Goal: Information Seeking & Learning: Compare options

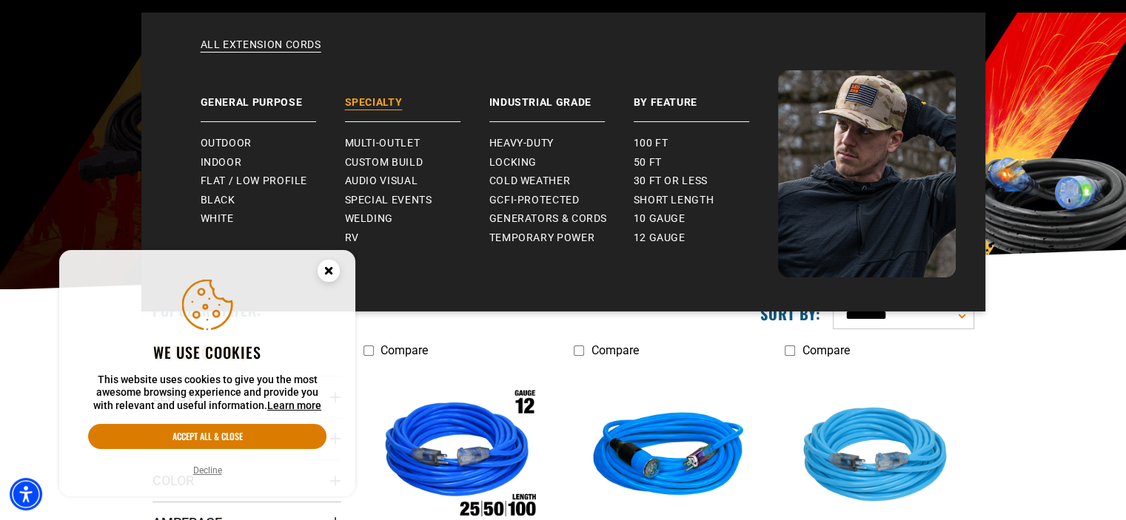
scroll to position [86, 0]
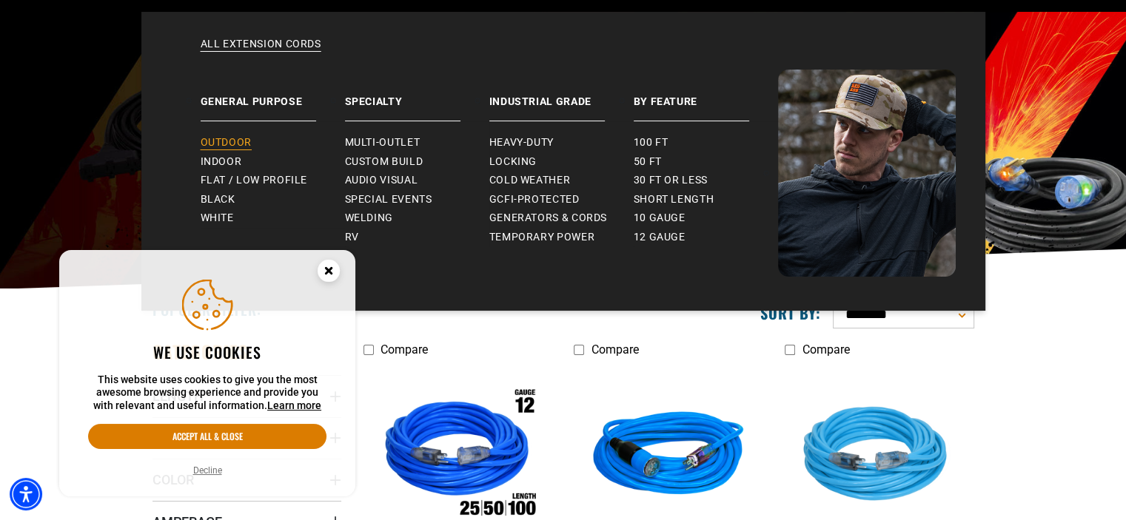
click at [215, 146] on span "Outdoor" at bounding box center [226, 142] width 51 height 13
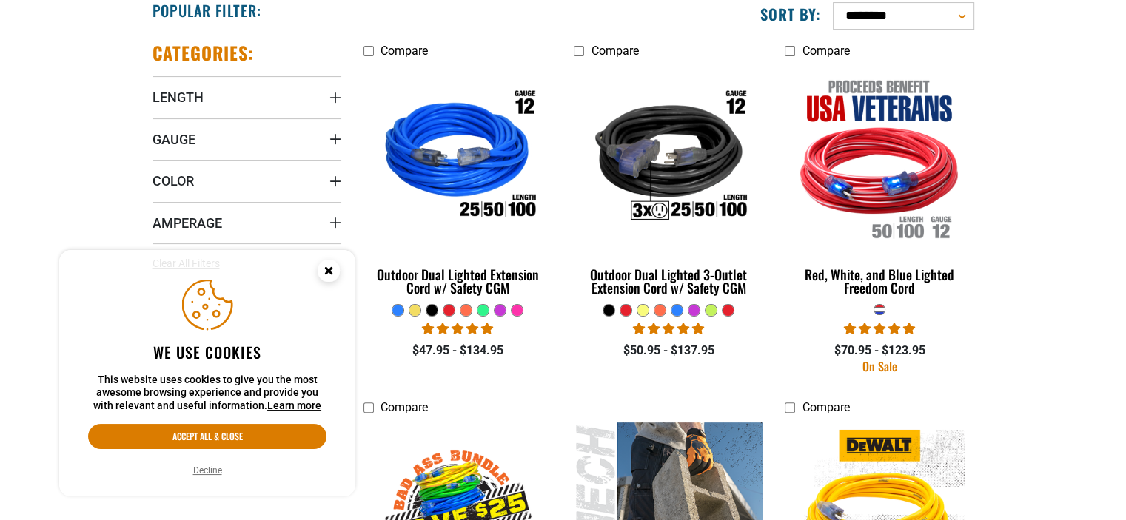
scroll to position [386, 0]
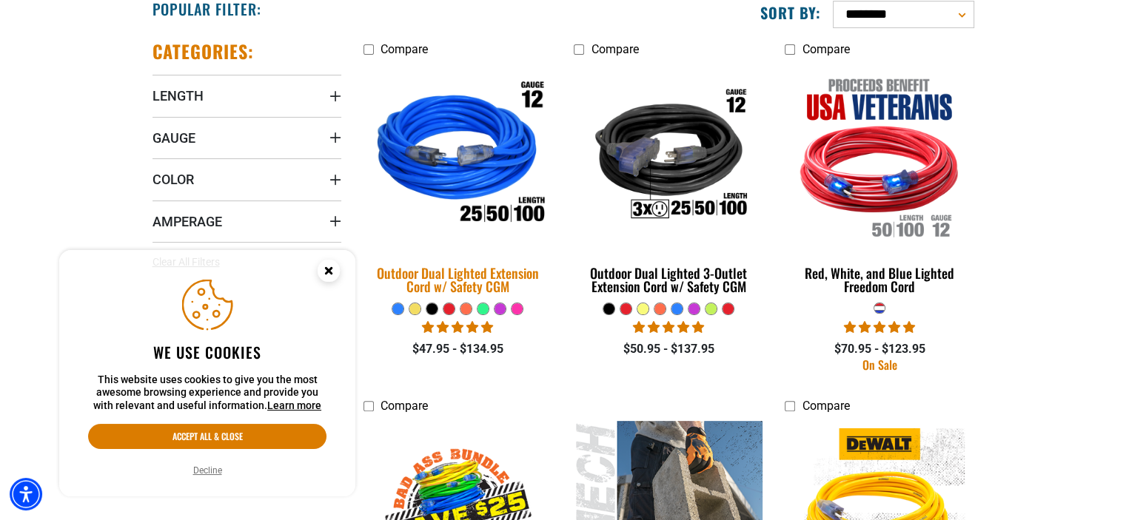
click at [455, 199] on img at bounding box center [457, 156] width 207 height 190
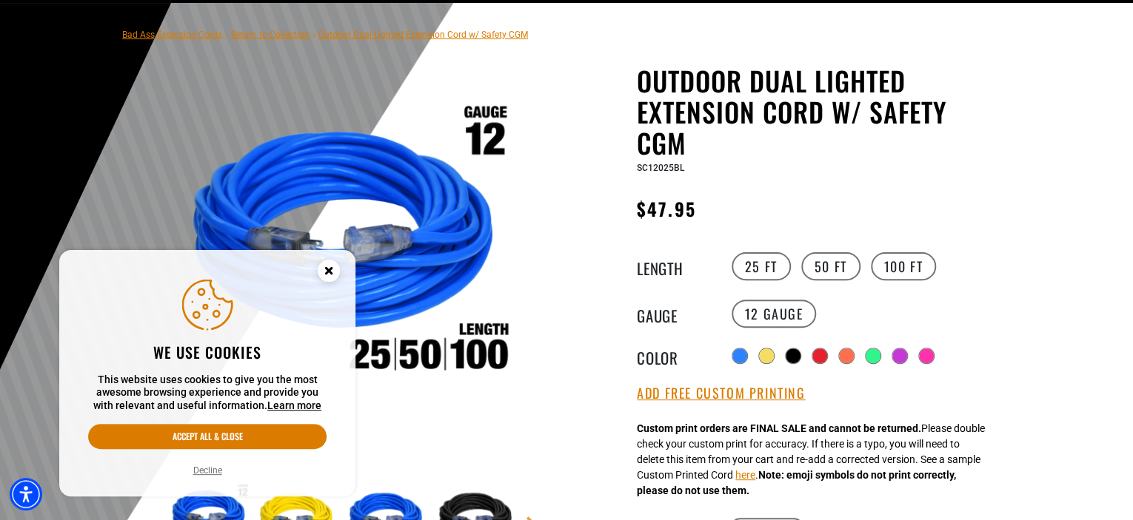
scroll to position [96, 0]
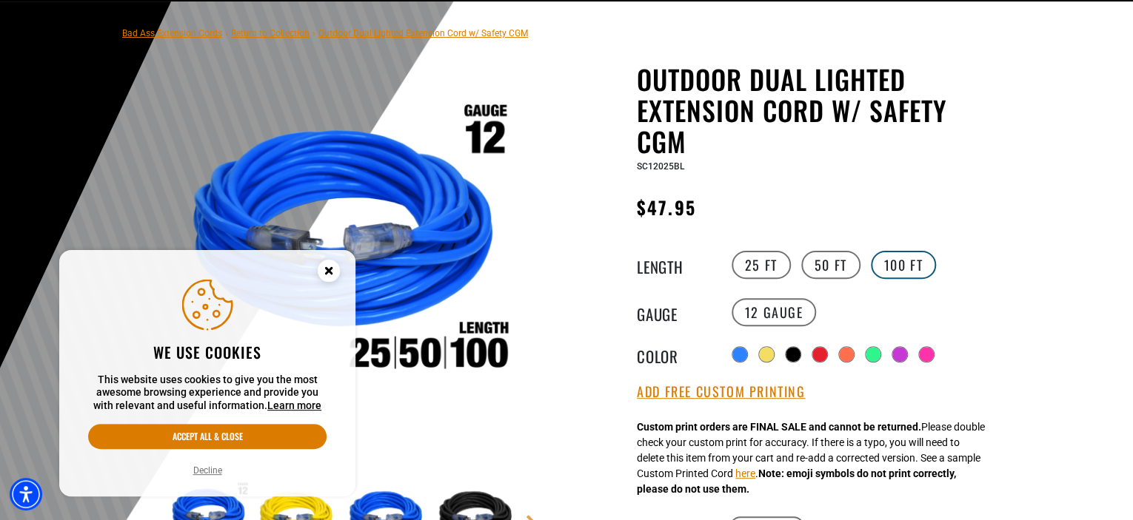
click at [908, 267] on label "100 FT" at bounding box center [904, 265] width 66 height 28
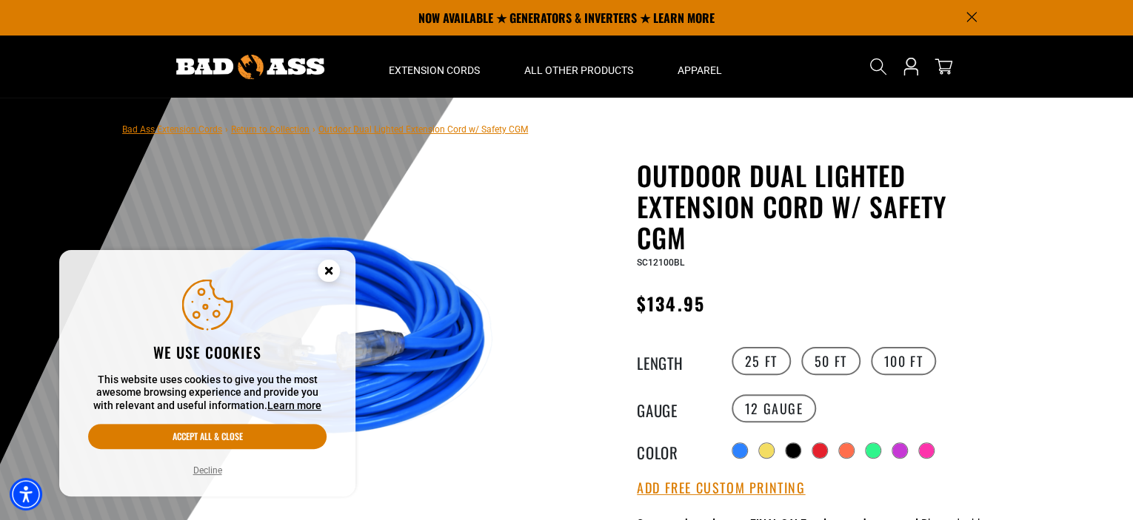
click at [323, 272] on circle "Close this option" at bounding box center [329, 271] width 22 height 22
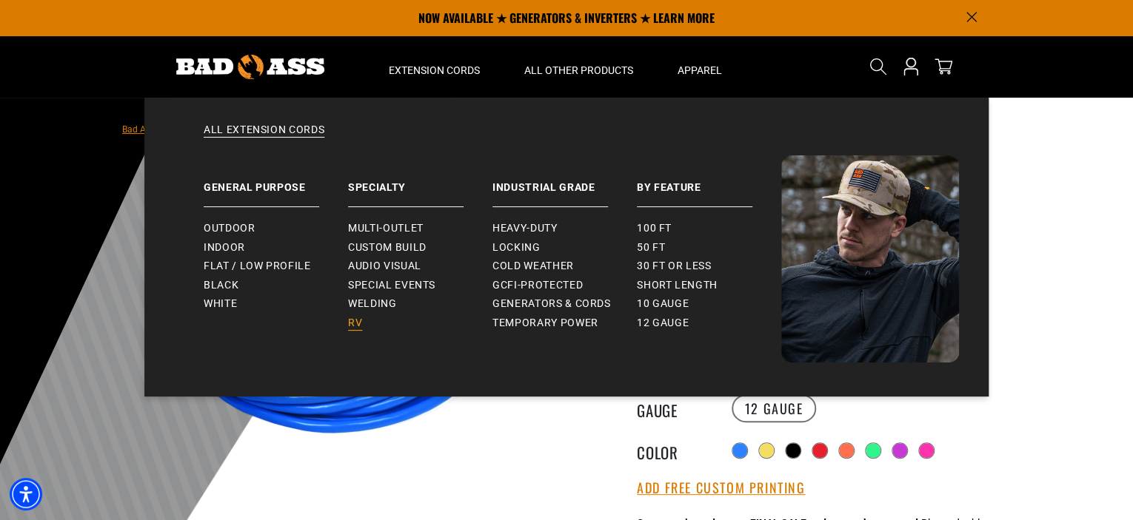
click at [363, 322] on link "RV" at bounding box center [420, 323] width 144 height 19
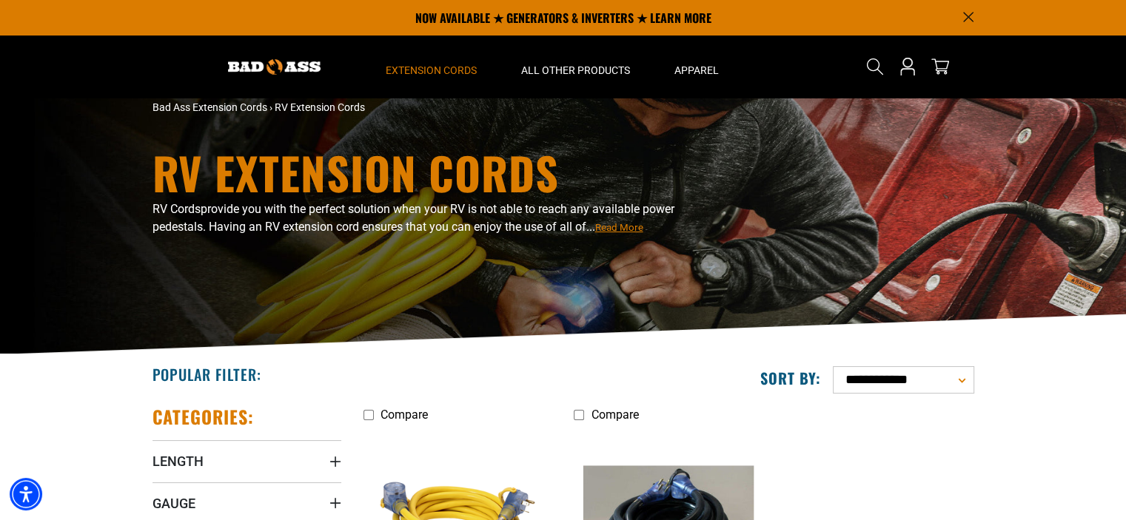
scroll to position [3, 0]
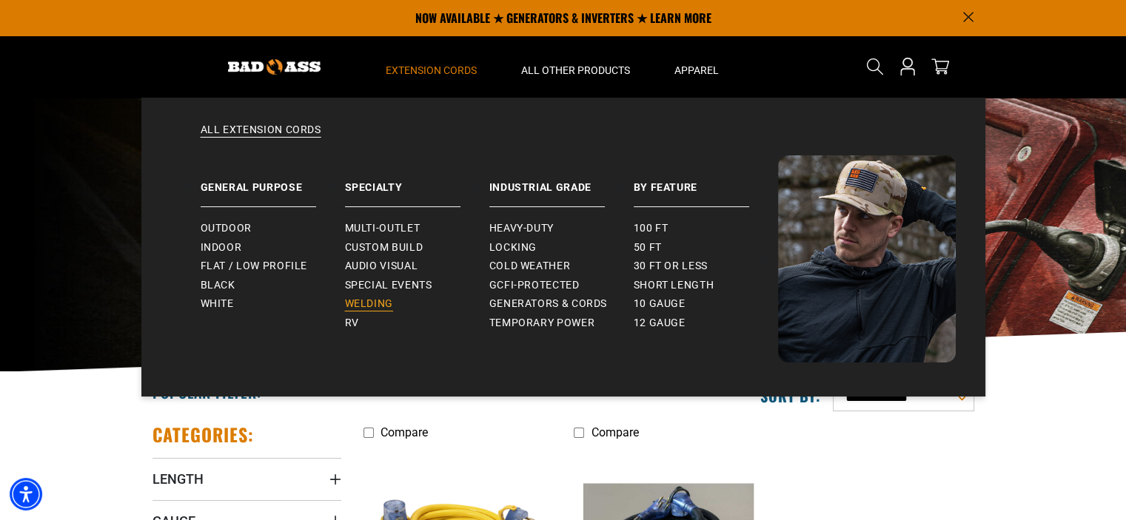
click at [373, 301] on span "Welding" at bounding box center [369, 304] width 48 height 13
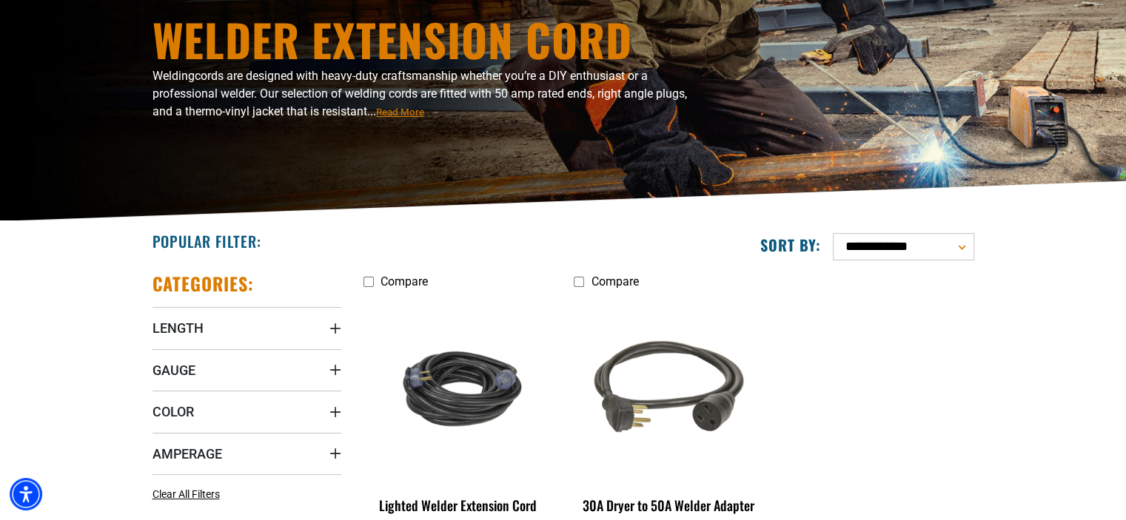
scroll to position [155, 0]
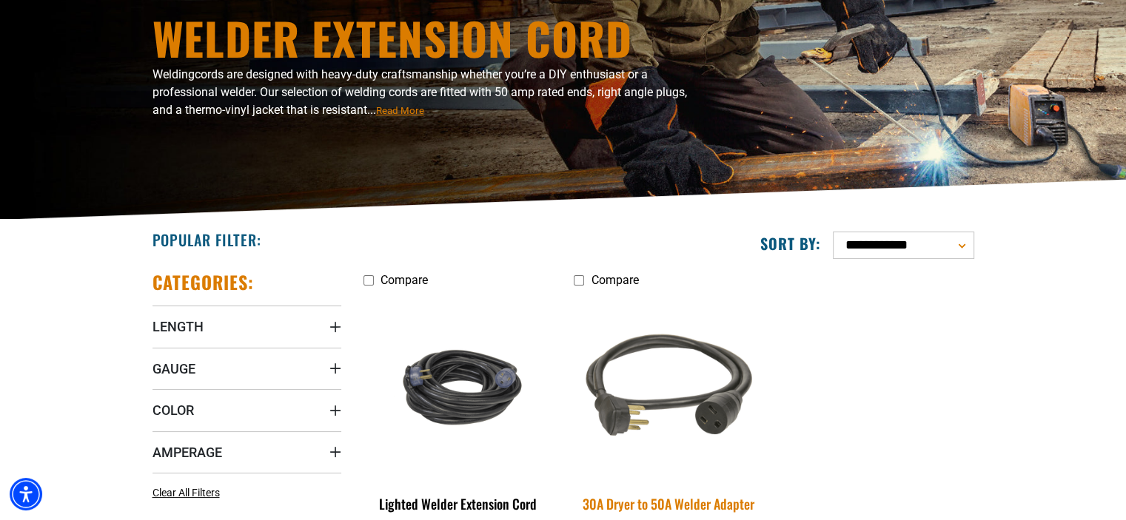
click at [661, 376] on img at bounding box center [668, 387] width 207 height 190
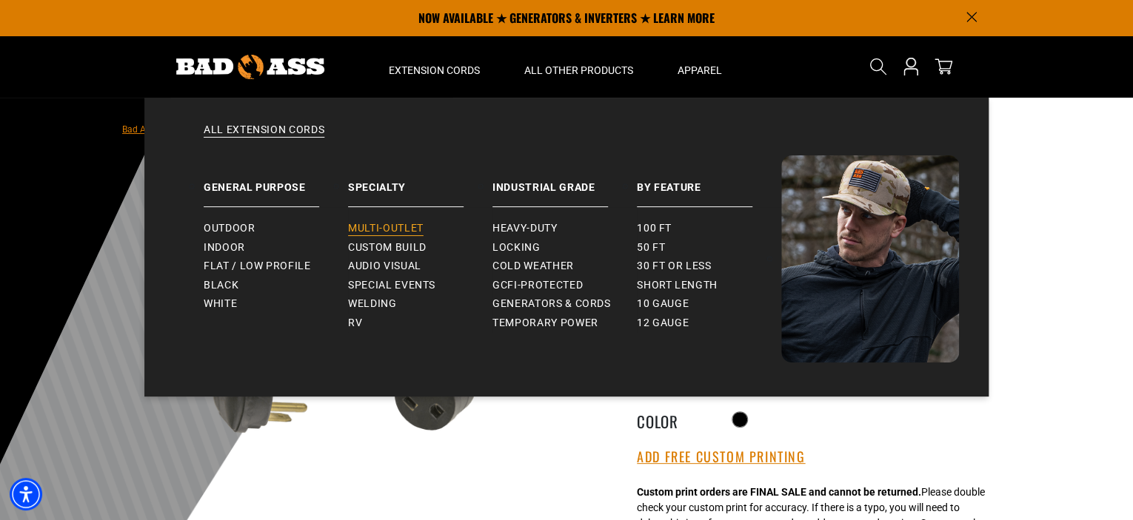
click at [385, 224] on span "Multi-Outlet" at bounding box center [386, 228] width 76 height 13
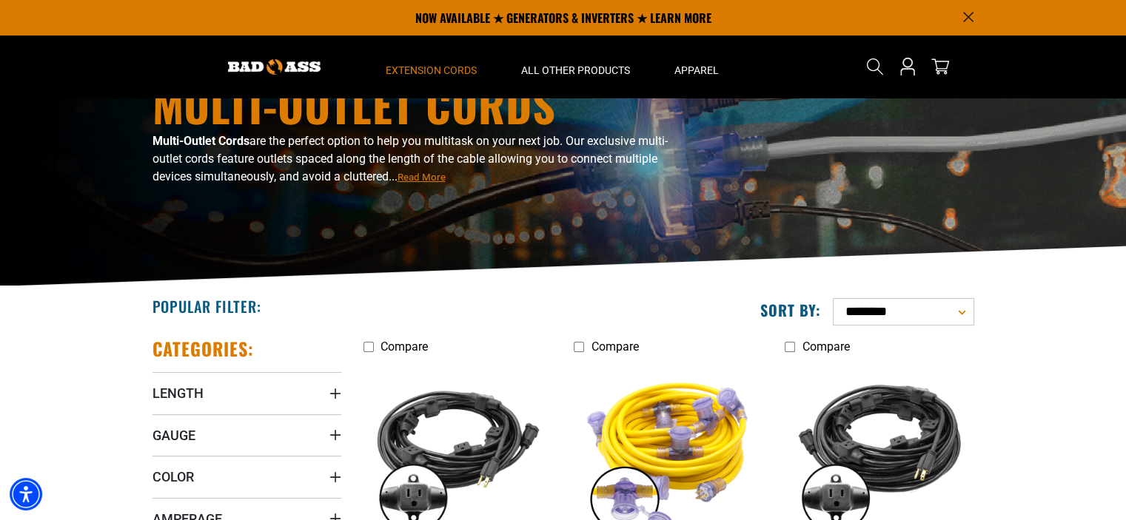
scroll to position [89, 0]
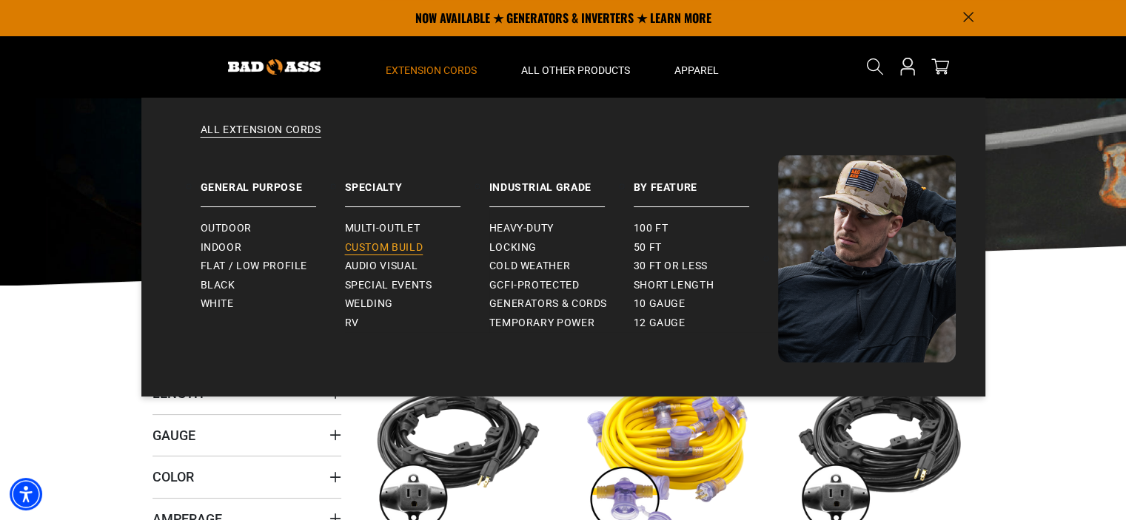
click at [378, 242] on span "Custom Build" at bounding box center [384, 247] width 78 height 13
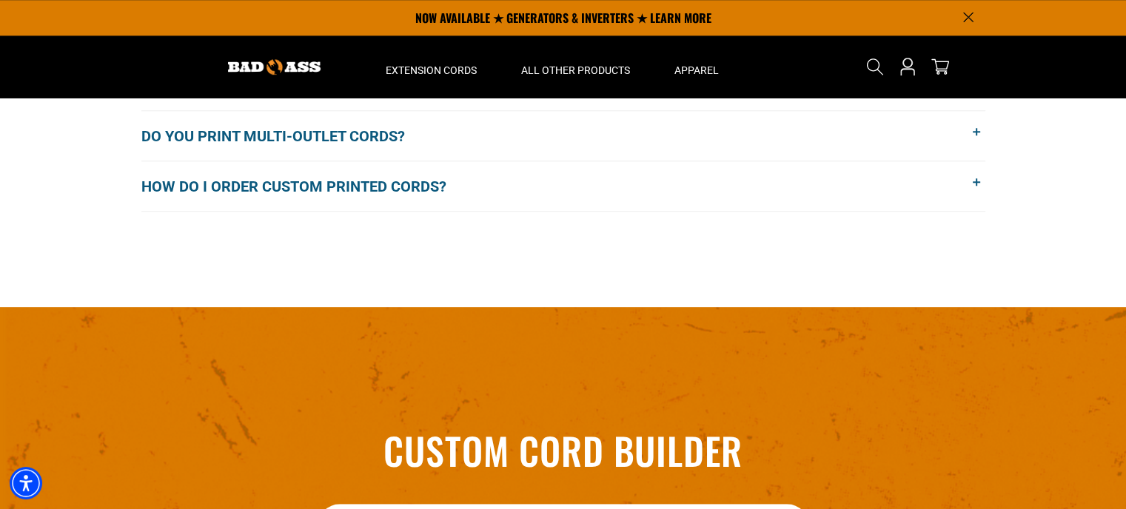
scroll to position [1467, 0]
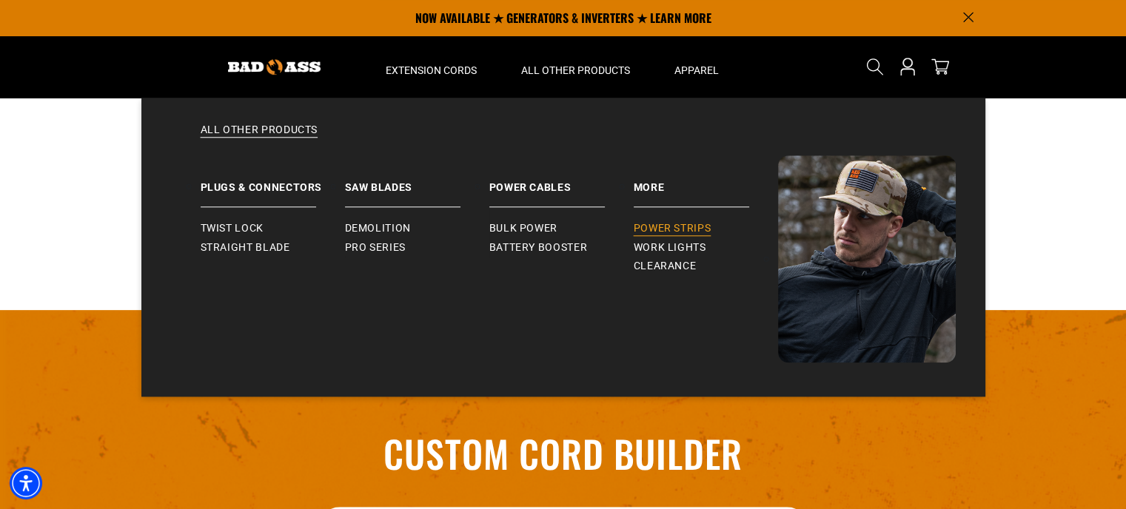
click at [684, 229] on span "Power Strips" at bounding box center [673, 228] width 78 height 13
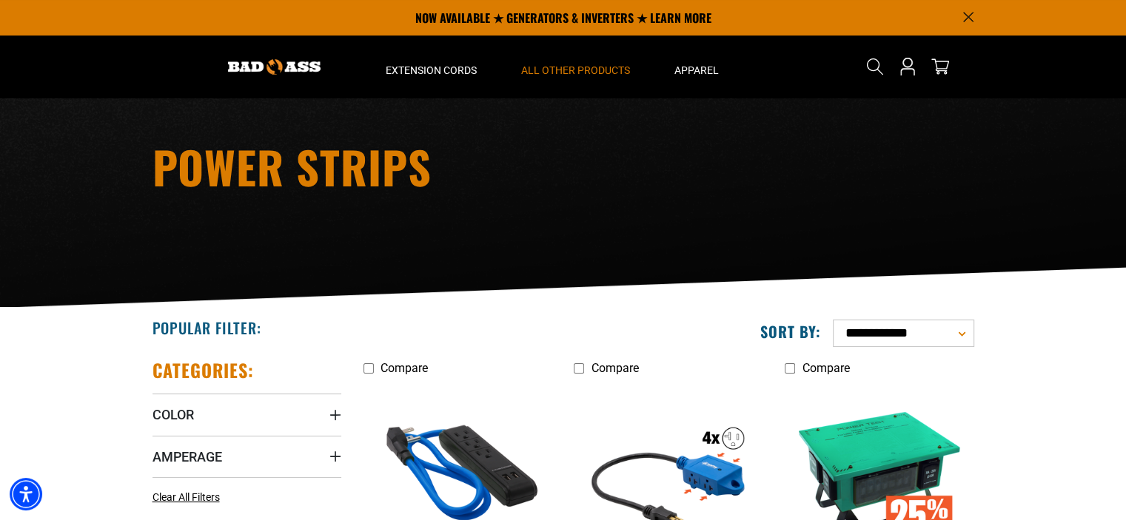
scroll to position [62, 0]
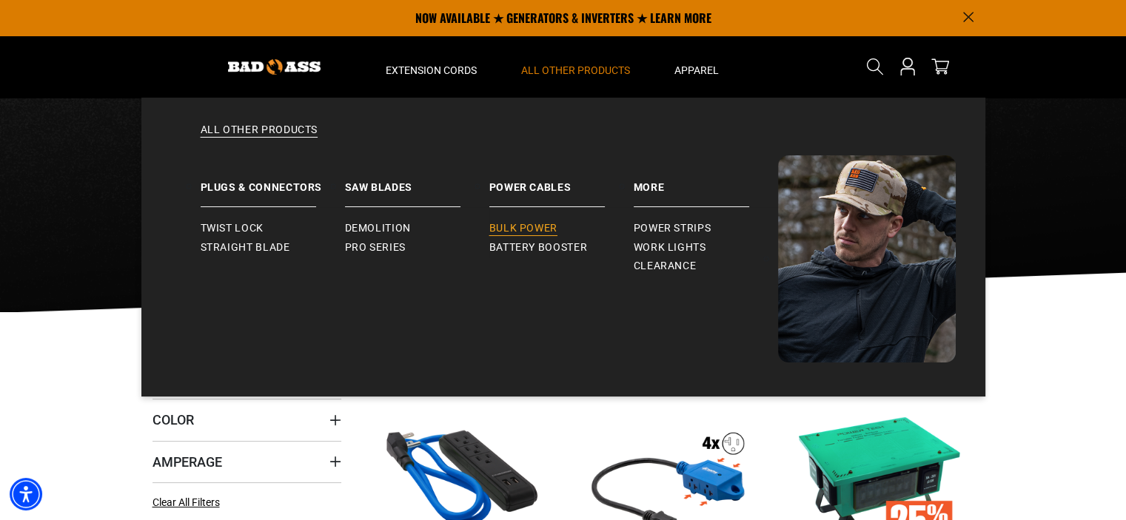
click at [543, 221] on link "Bulk Power" at bounding box center [561, 228] width 144 height 19
